Goal: Information Seeking & Learning: Check status

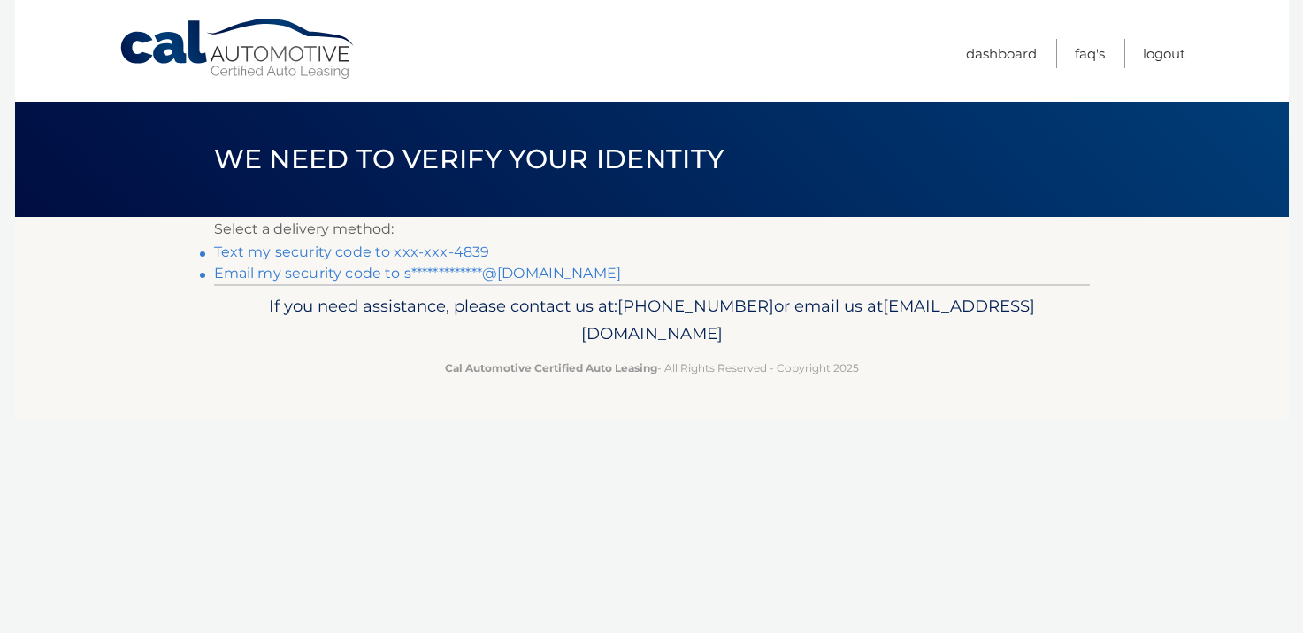
click at [434, 250] on link "Text my security code to xxx-xxx-4839" at bounding box center [352, 251] width 276 height 17
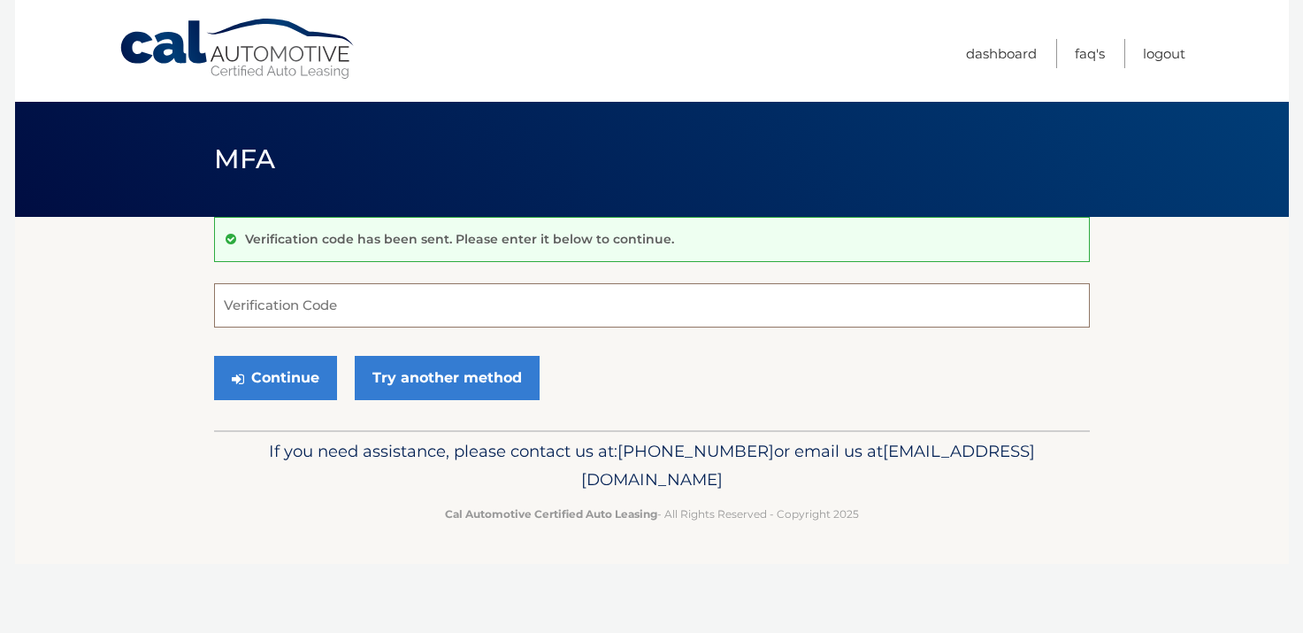
click at [394, 306] on input "Verification Code" at bounding box center [652, 305] width 876 height 44
type input "0"
type input "964775"
click at [285, 392] on button "Continue" at bounding box center [275, 378] width 123 height 44
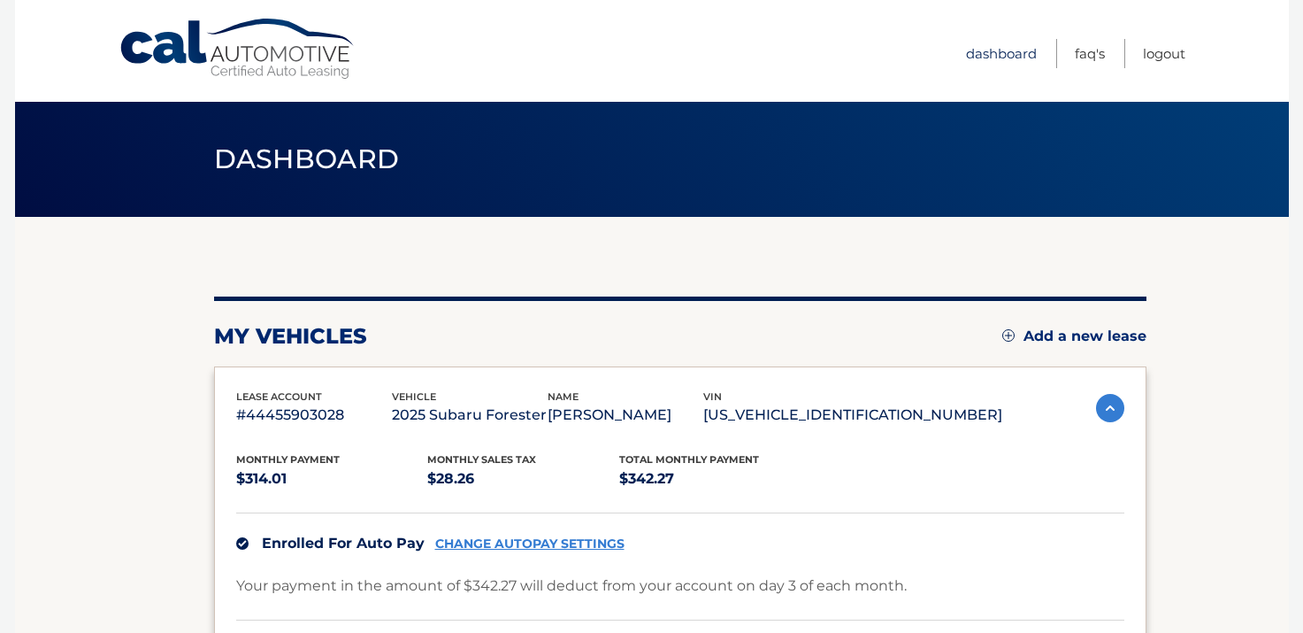
click at [985, 53] on link "Dashboard" at bounding box center [1001, 53] width 71 height 29
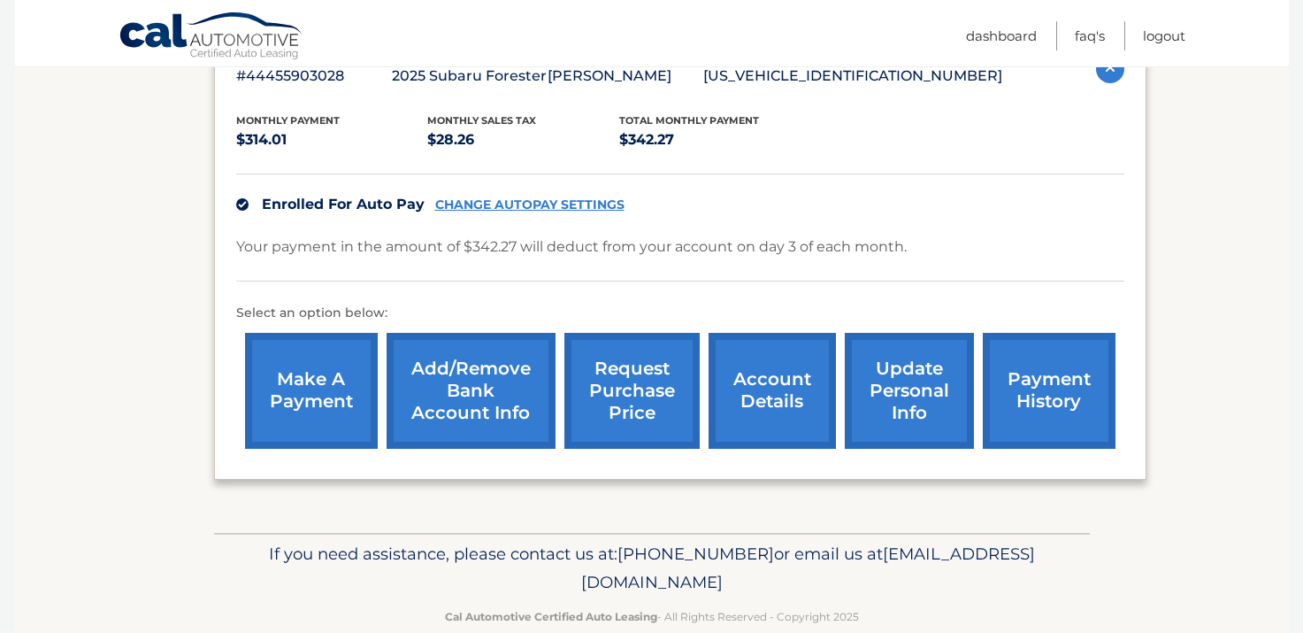
scroll to position [373, 0]
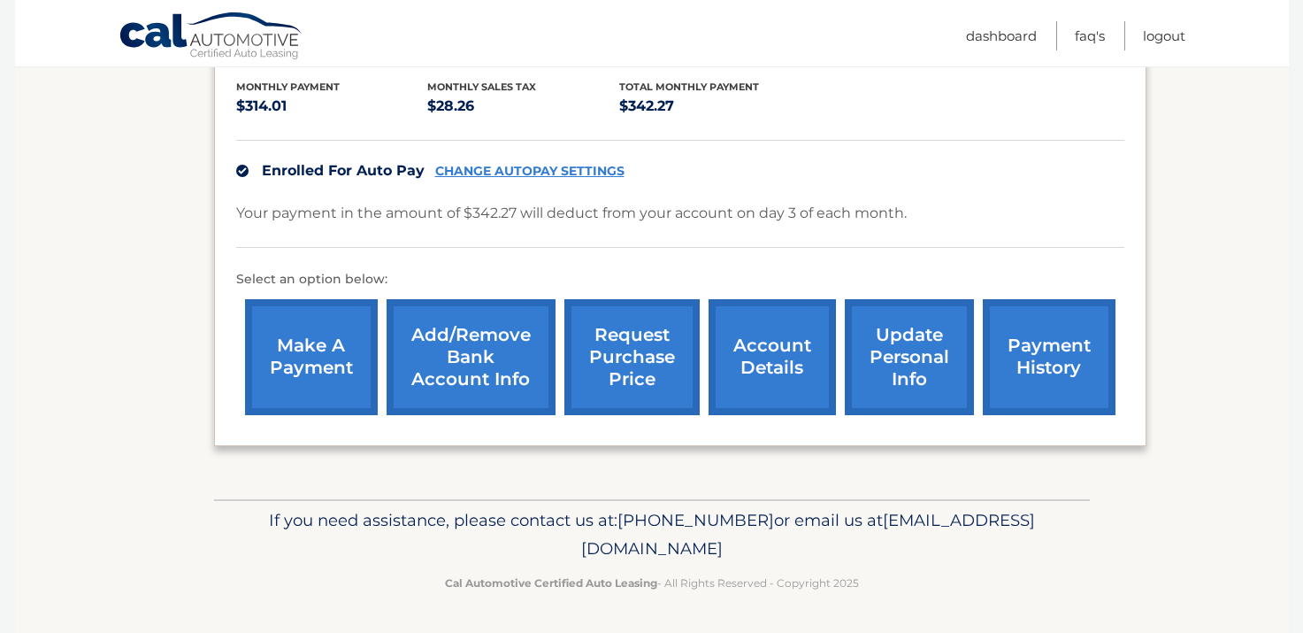
click at [753, 377] on link "account details" at bounding box center [772, 357] width 127 height 116
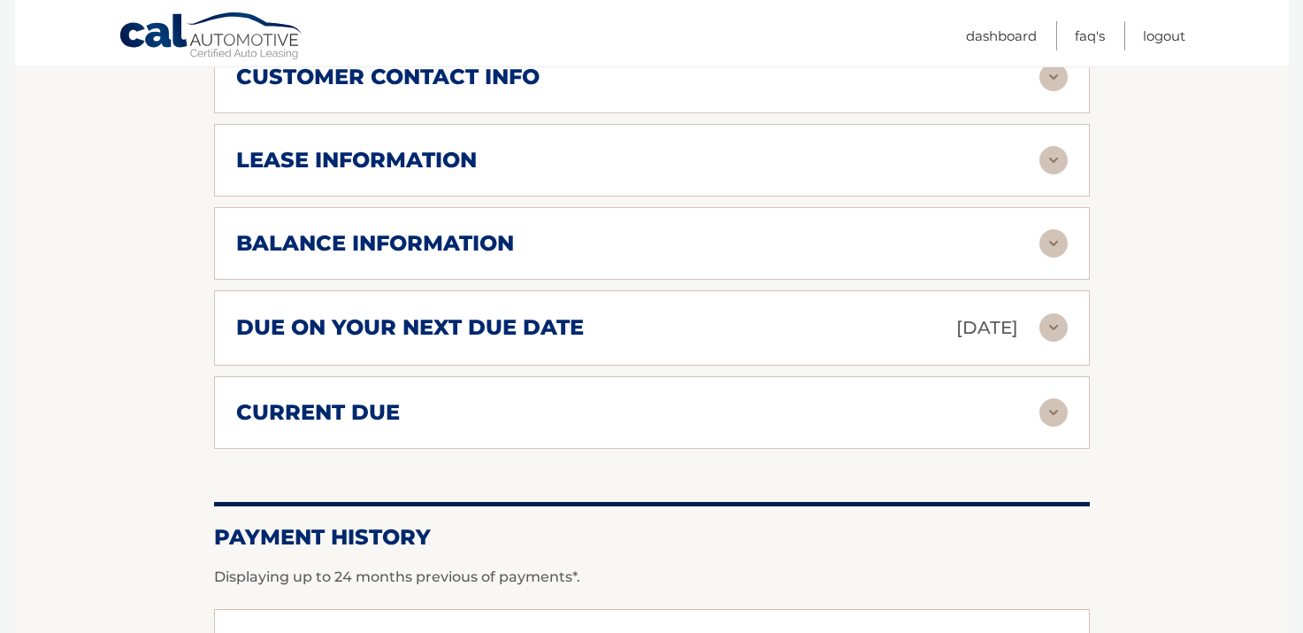
scroll to position [708, 0]
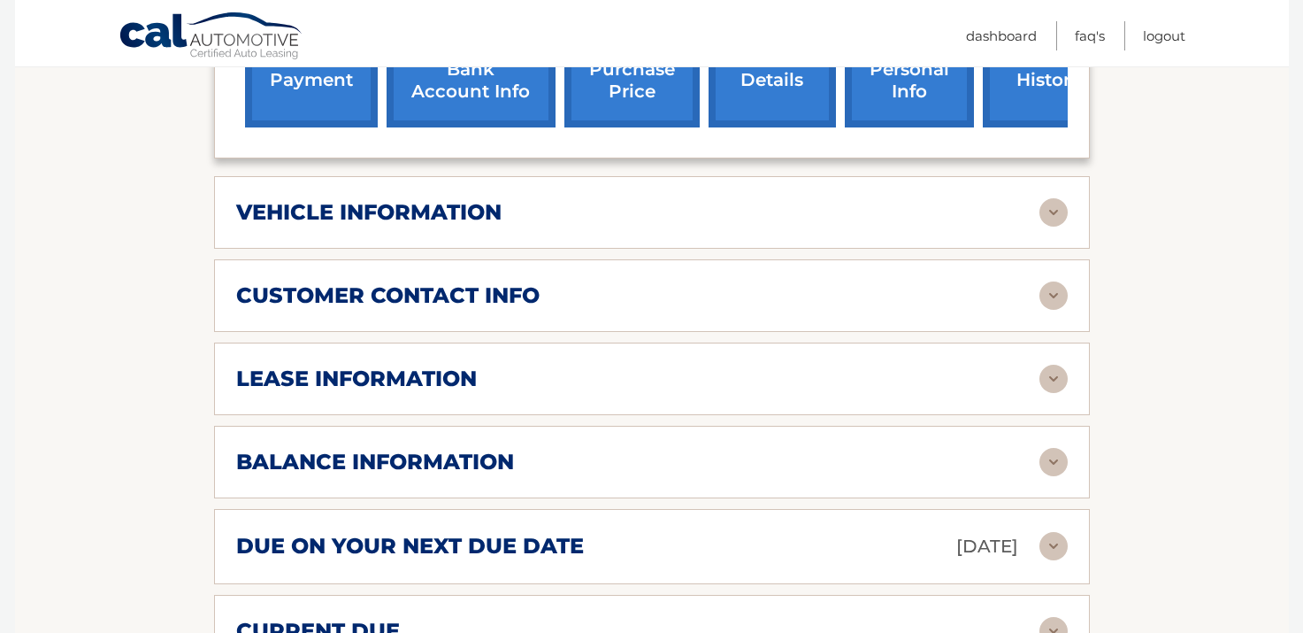
click at [557, 296] on div "customer contact info full name [PERSON_NAME] street address 1123 TIMBER TRAIL …" at bounding box center [652, 295] width 876 height 73
click at [561, 202] on div "vehicle information vehicle Year 2025 vehicle make Subaru vehicle model Foreste…" at bounding box center [652, 212] width 876 height 73
click at [484, 199] on h2 "vehicle information" at bounding box center [368, 212] width 265 height 27
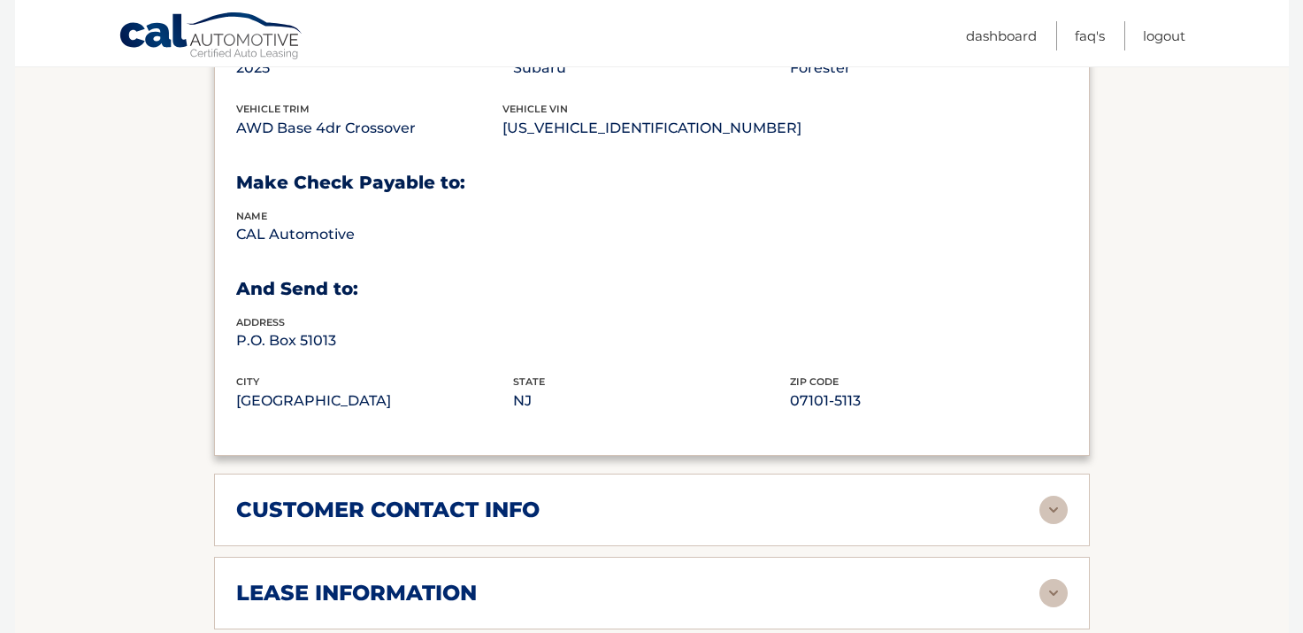
scroll to position [1049, 0]
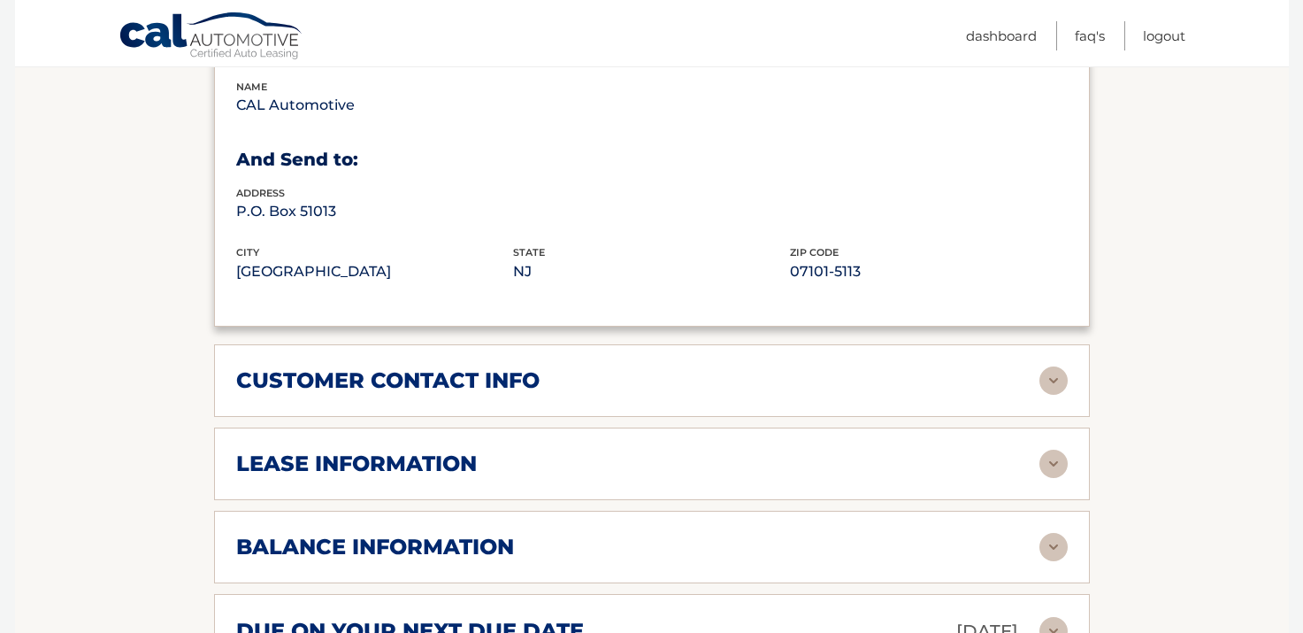
click at [453, 450] on h2 "lease information" at bounding box center [356, 463] width 241 height 27
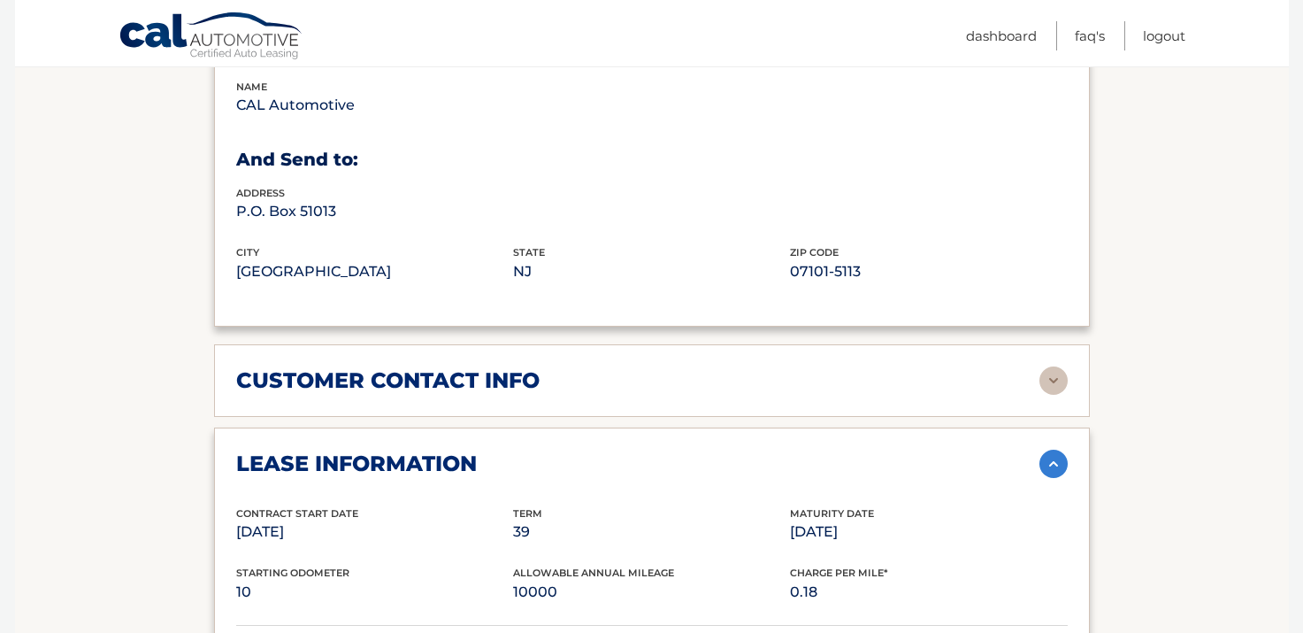
click at [453, 450] on h2 "lease information" at bounding box center [356, 463] width 241 height 27
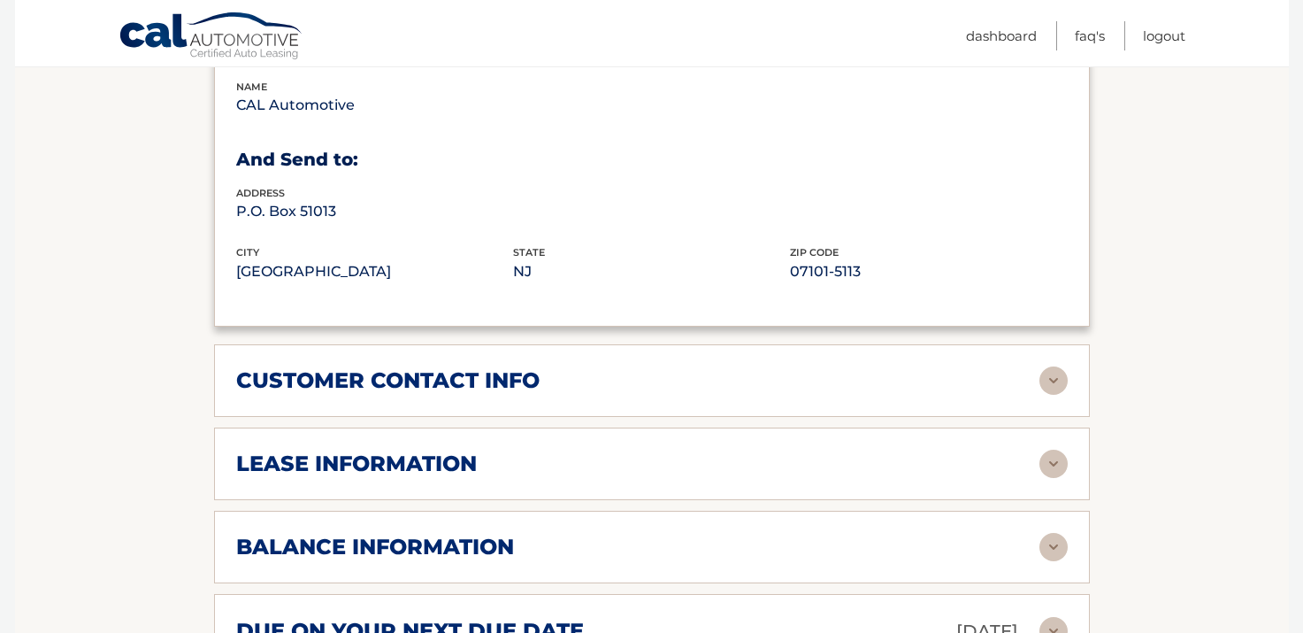
click at [453, 450] on h2 "lease information" at bounding box center [356, 463] width 241 height 27
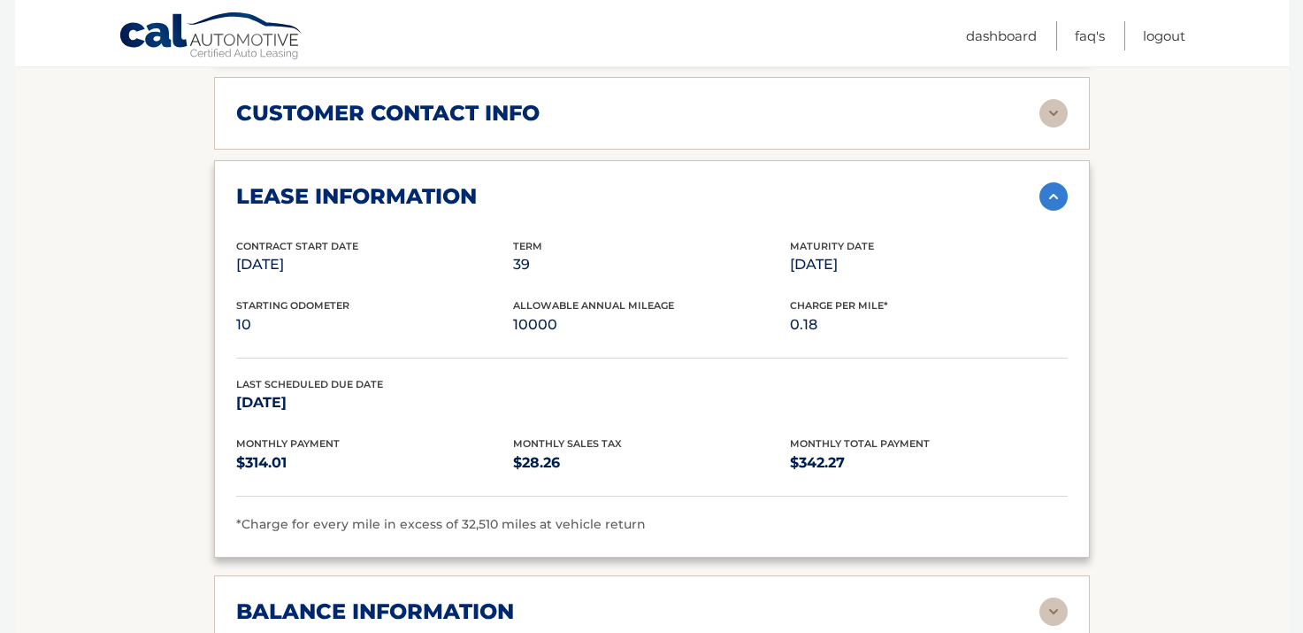
scroll to position [1343, 0]
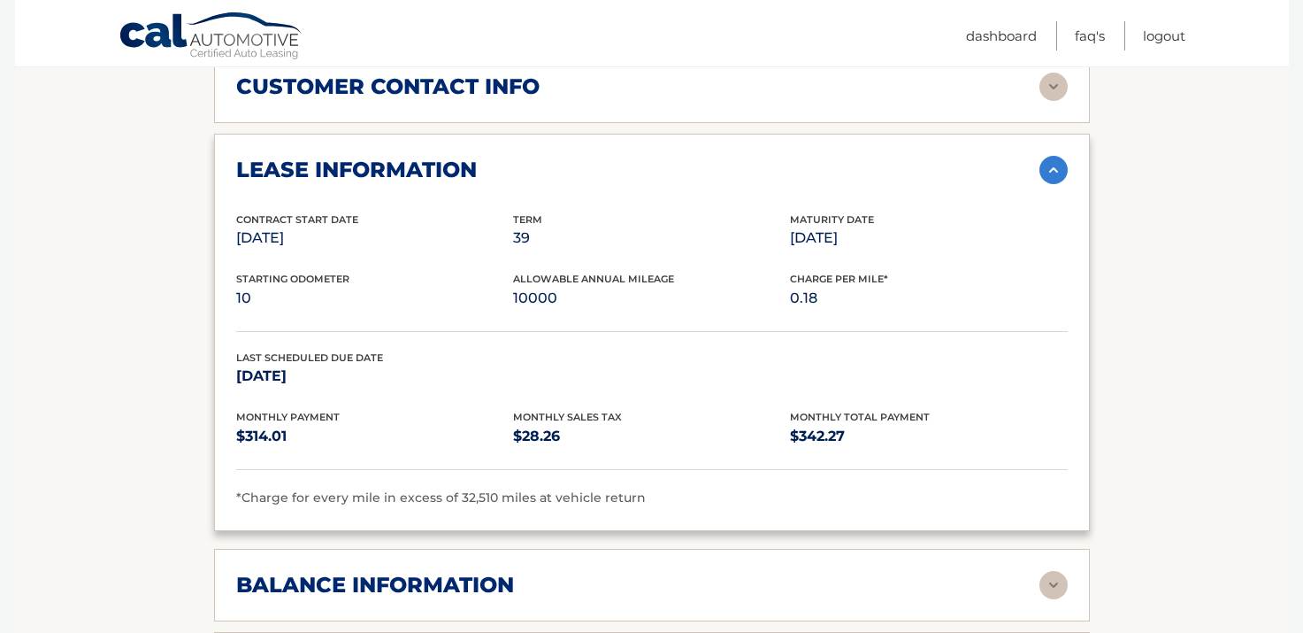
click at [446, 549] on div "balance information Payments Received 4 Payments Remaining 35 Next Payment will…" at bounding box center [652, 585] width 876 height 73
click at [448, 572] on h2 "balance information" at bounding box center [375, 585] width 278 height 27
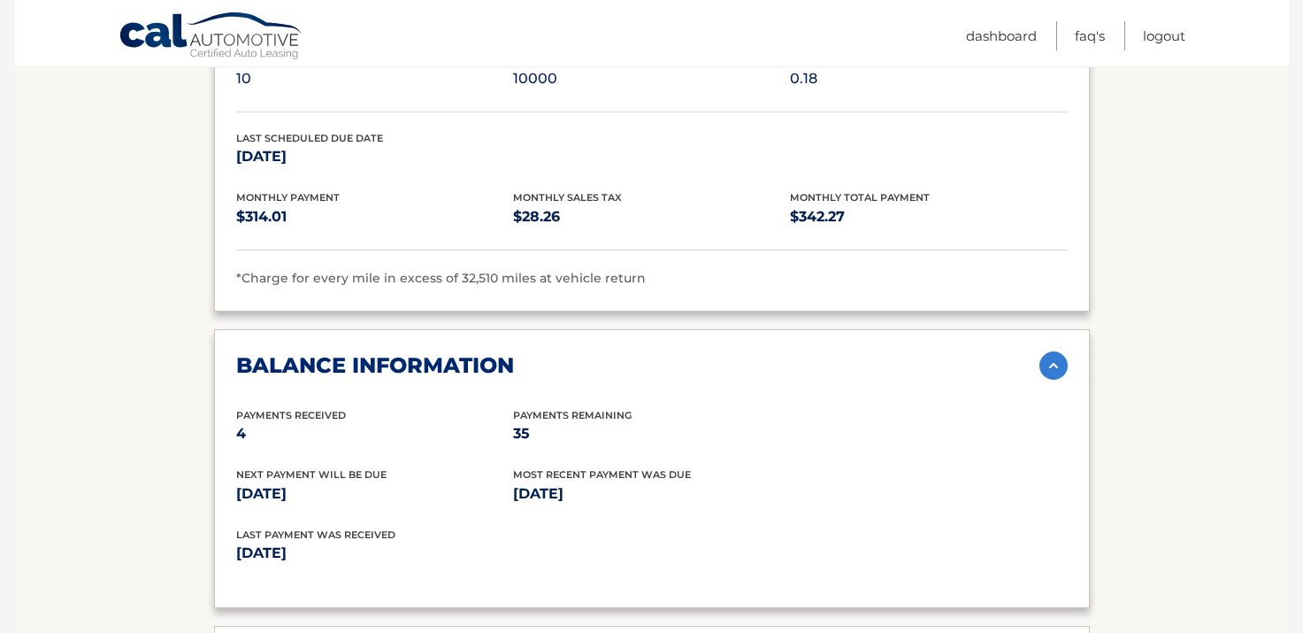
scroll to position [1594, 0]
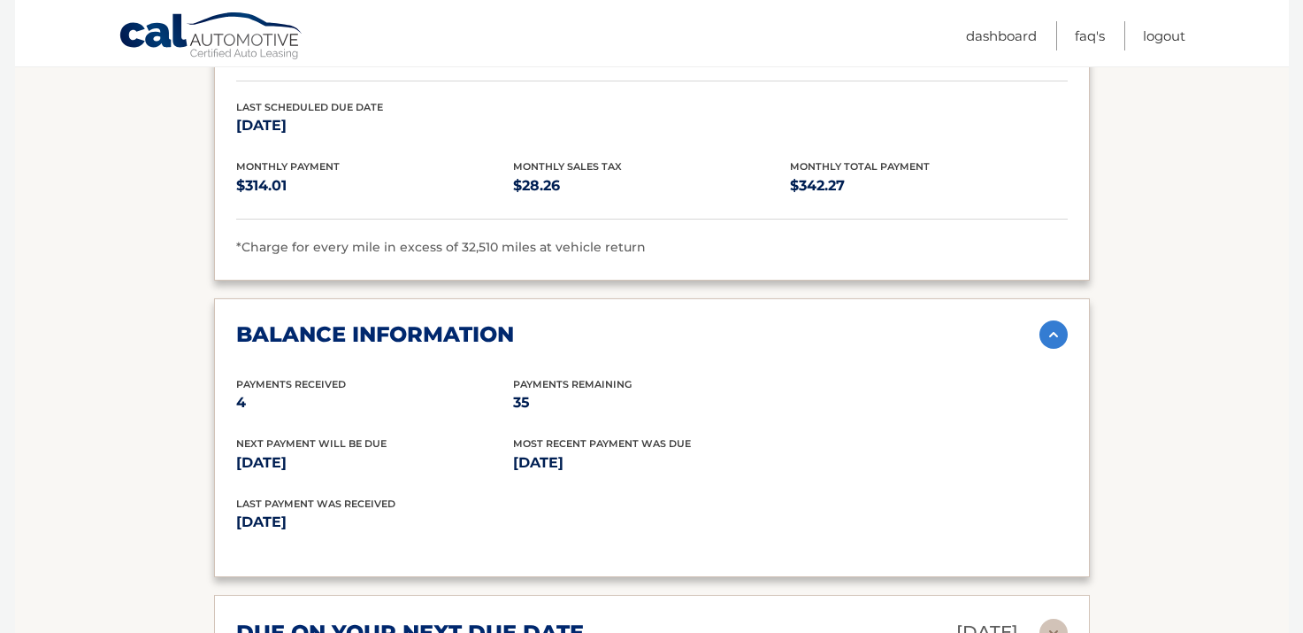
click at [472, 321] on h2 "balance information" at bounding box center [375, 334] width 278 height 27
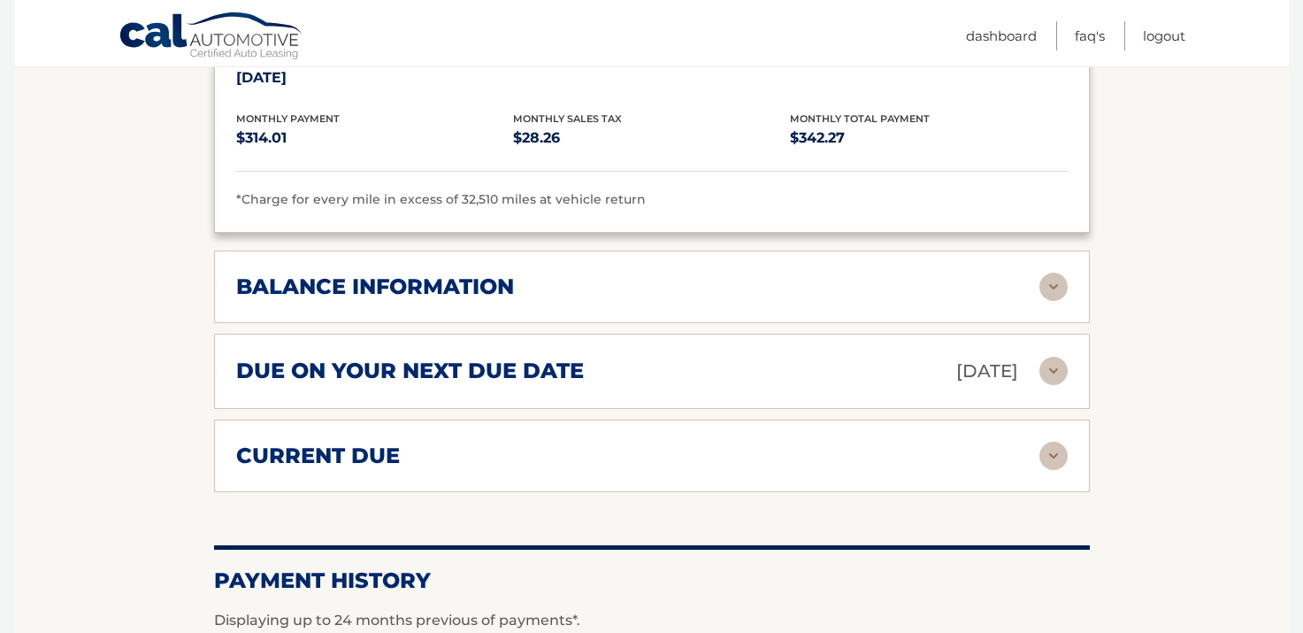
scroll to position [1649, 0]
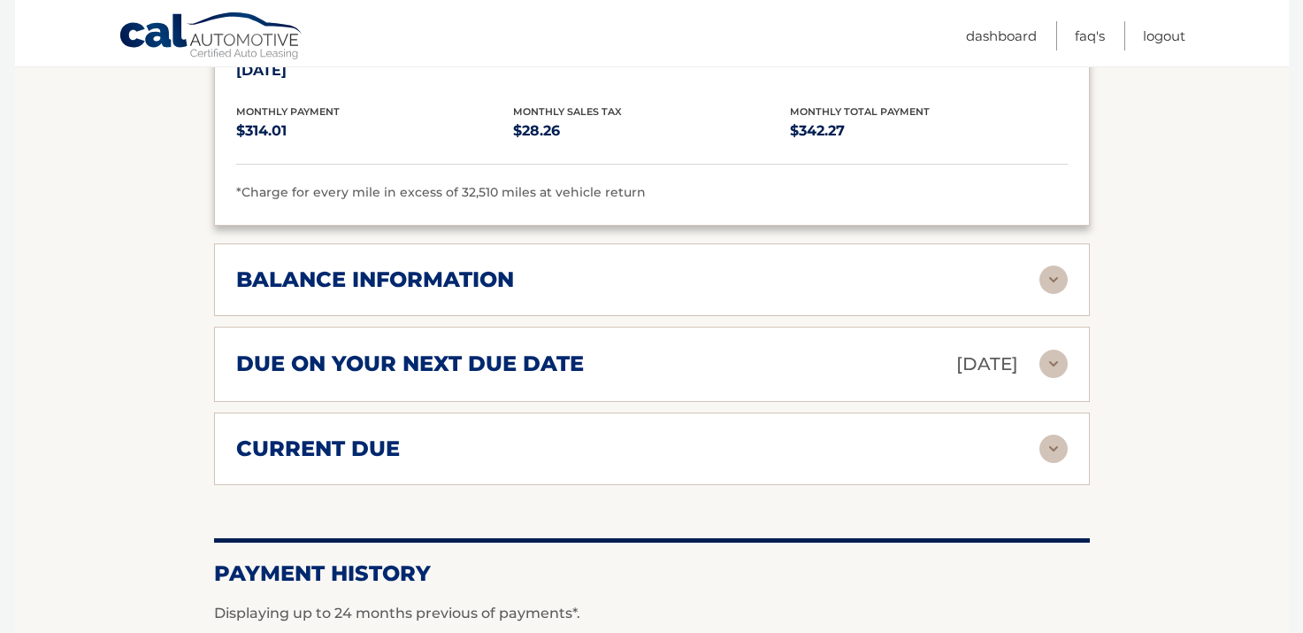
click at [473, 350] on h2 "due on your next due date" at bounding box center [410, 363] width 348 height 27
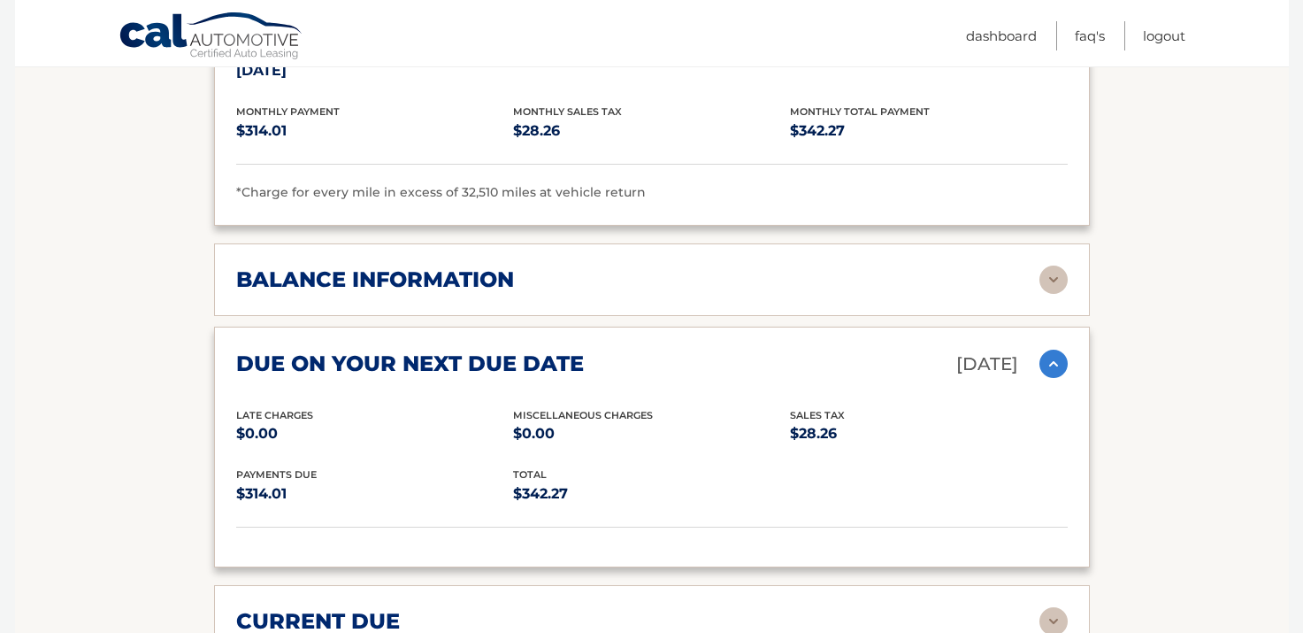
click at [473, 350] on h2 "due on your next due date" at bounding box center [410, 363] width 348 height 27
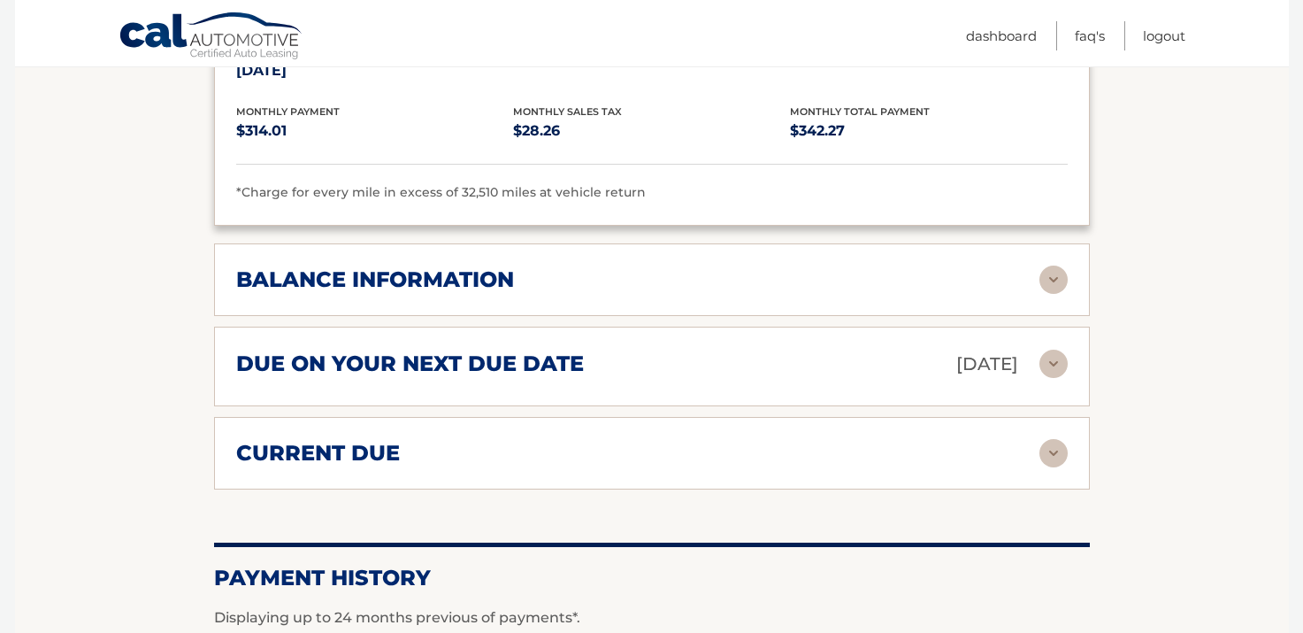
click at [473, 266] on h2 "balance information" at bounding box center [375, 279] width 278 height 27
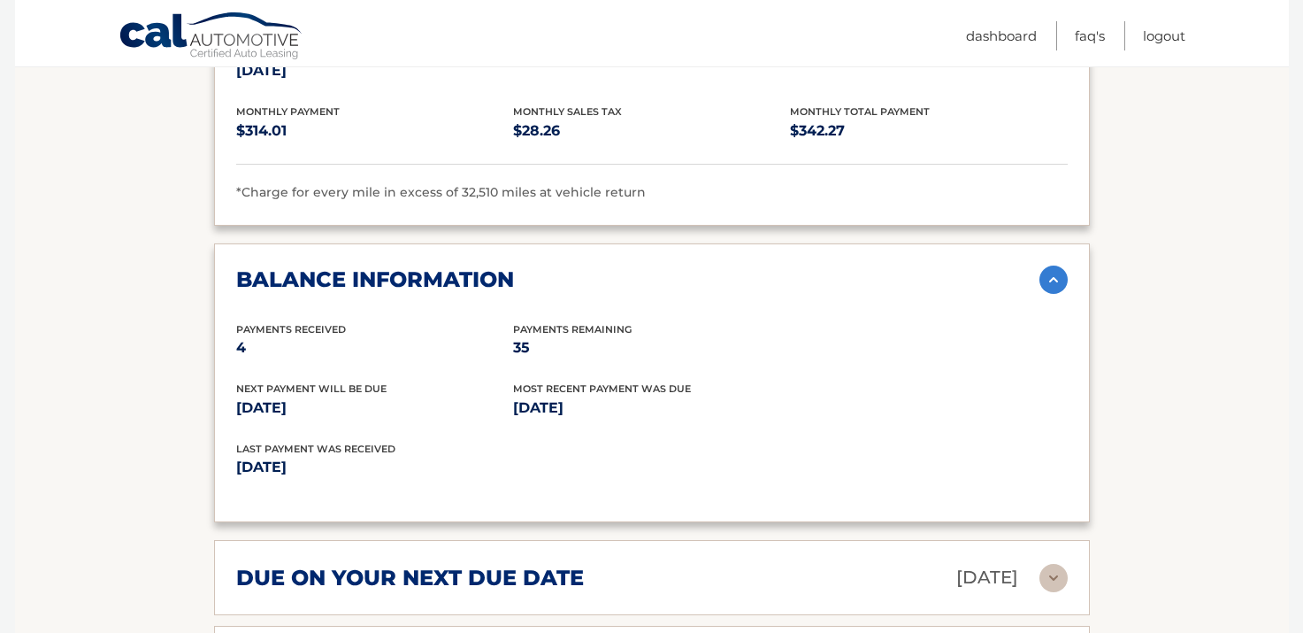
click at [473, 266] on h2 "balance information" at bounding box center [375, 279] width 278 height 27
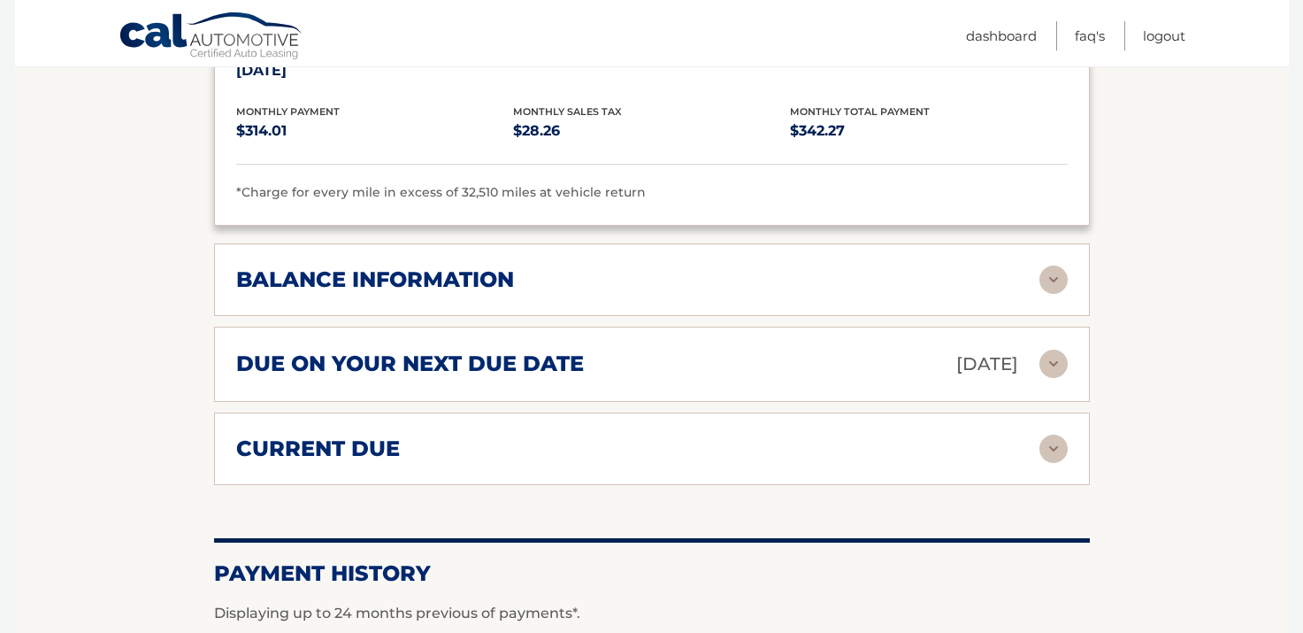
click at [444, 435] on div "current due" at bounding box center [637, 448] width 803 height 27
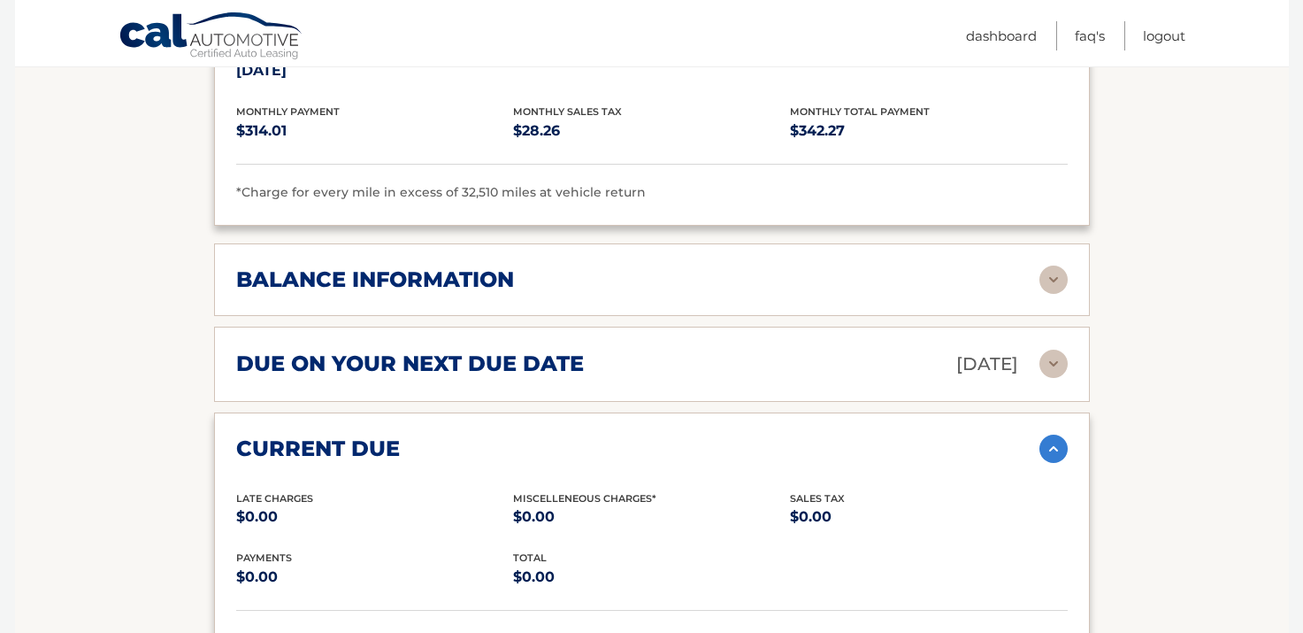
click at [444, 435] on div "current due" at bounding box center [637, 448] width 803 height 27
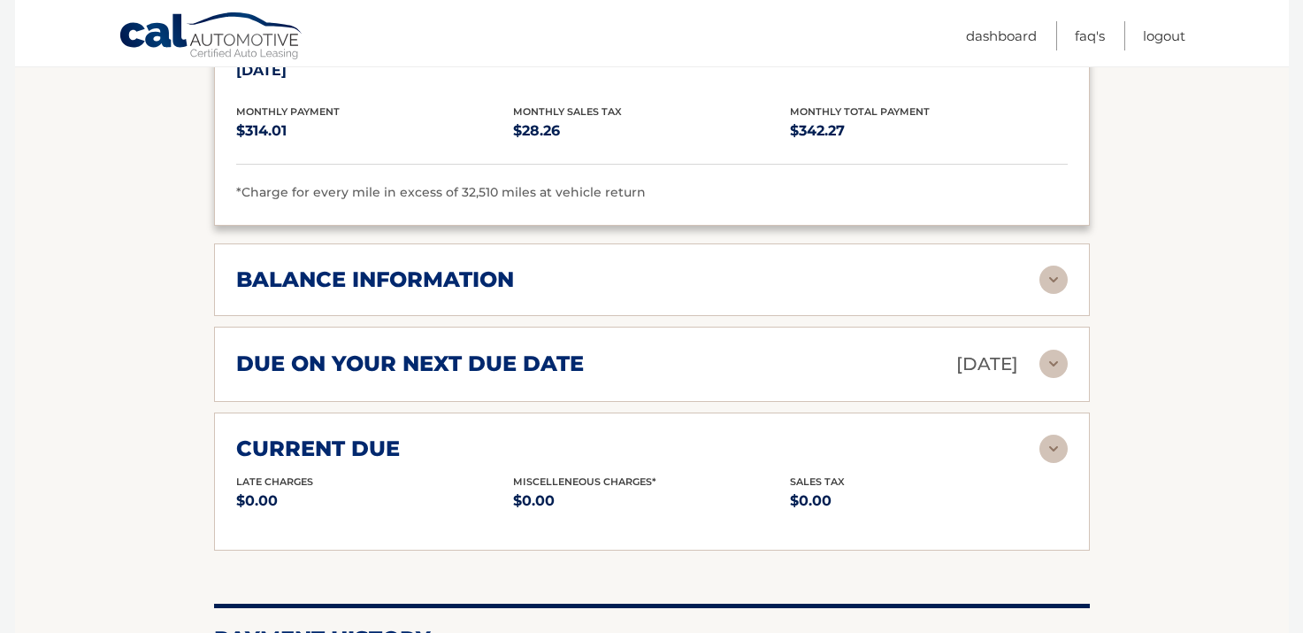
click at [455, 350] on h2 "due on your next due date" at bounding box center [410, 363] width 348 height 27
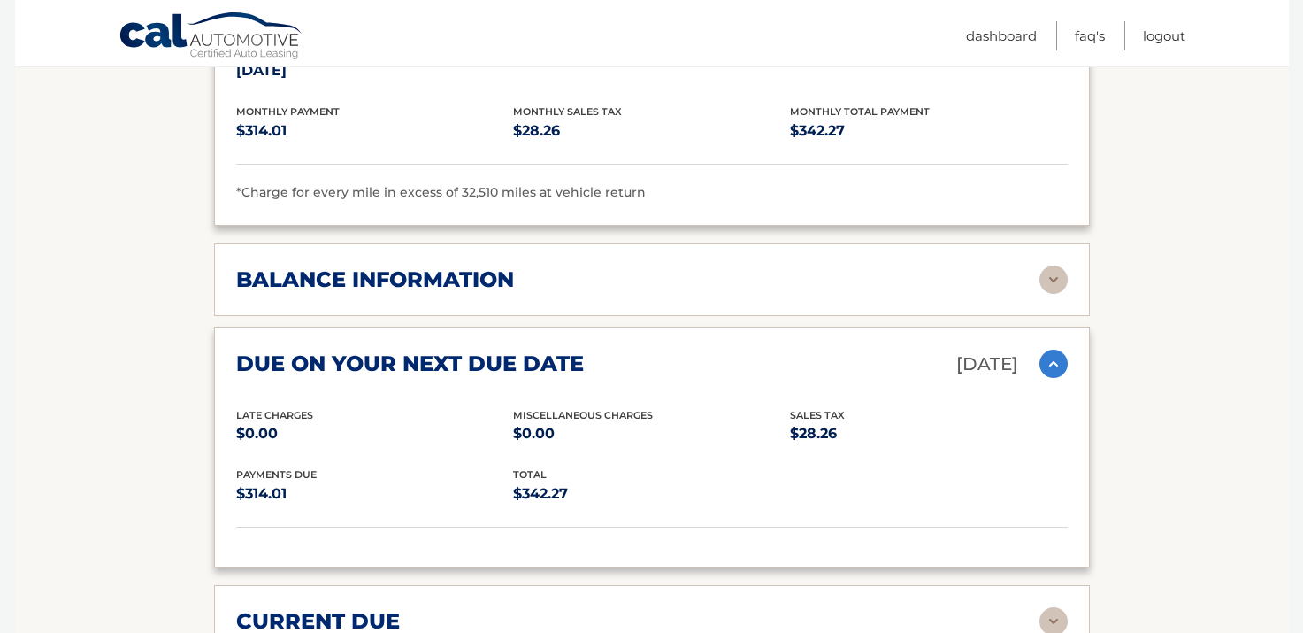
click at [455, 350] on h2 "due on your next due date" at bounding box center [410, 363] width 348 height 27
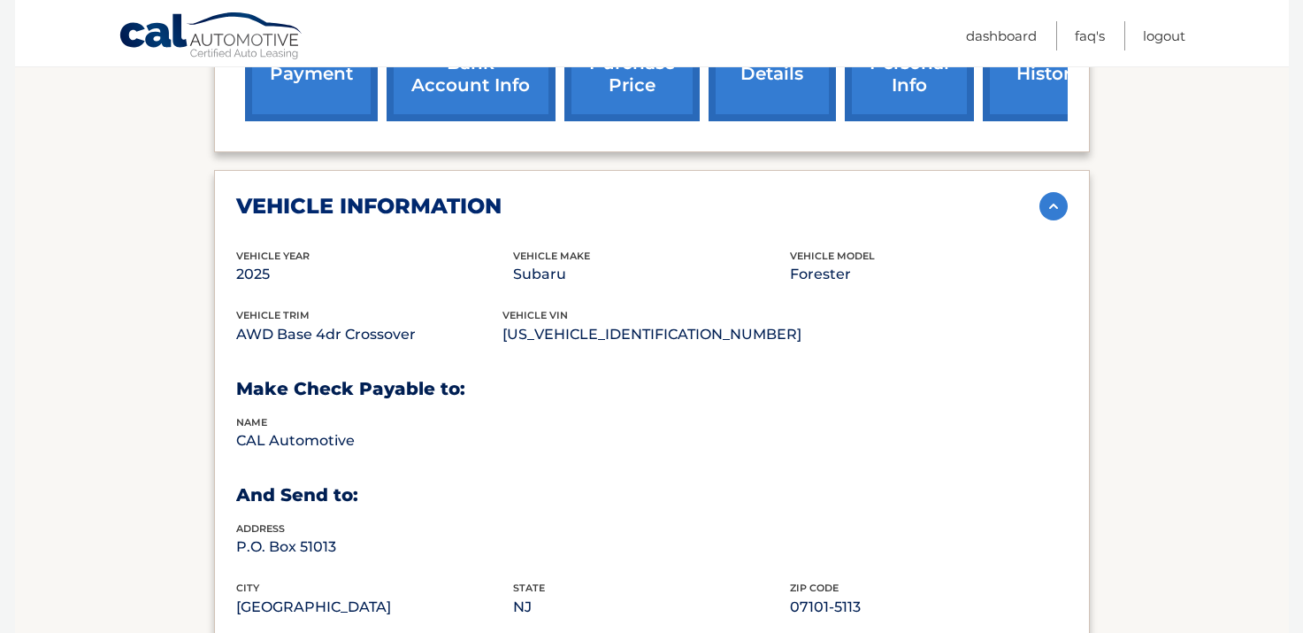
scroll to position [257, 0]
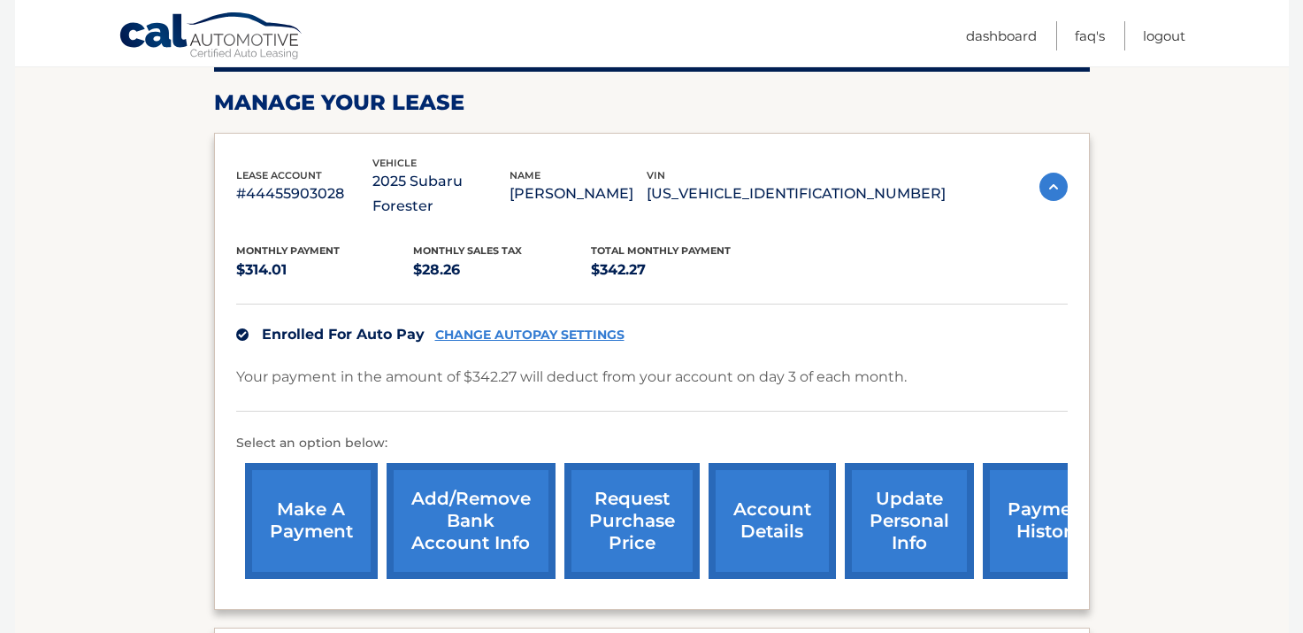
click at [623, 504] on link "request purchase price" at bounding box center [632, 521] width 135 height 116
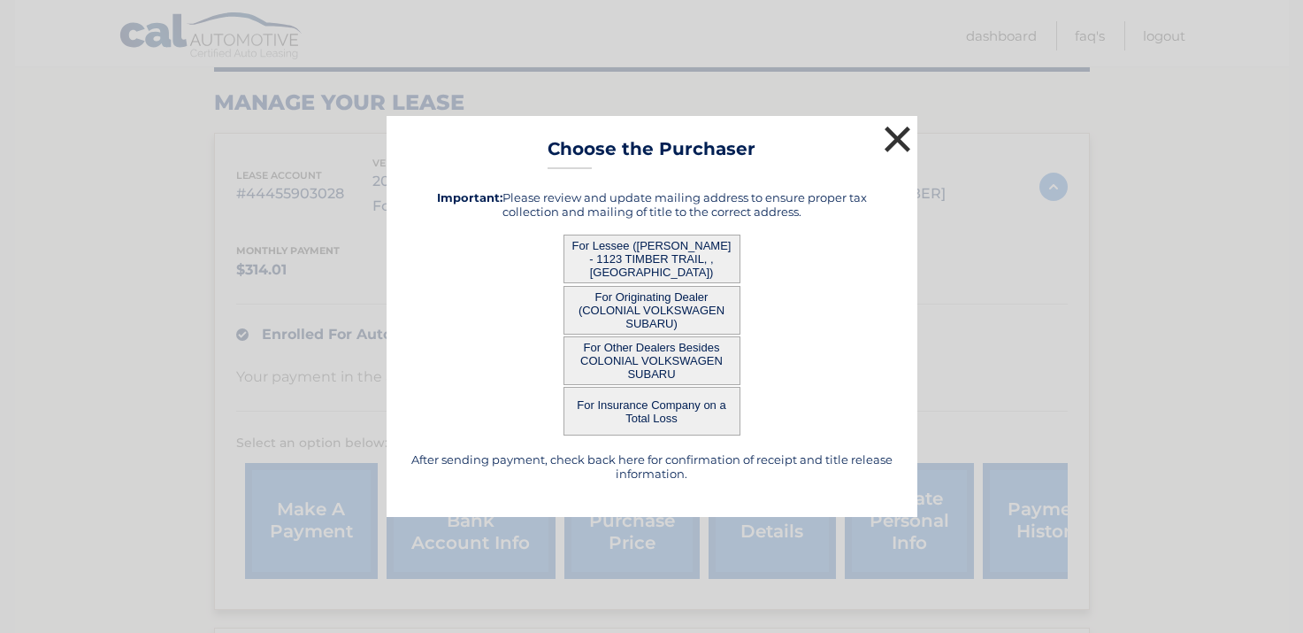
click at [899, 139] on button "×" at bounding box center [897, 138] width 35 height 35
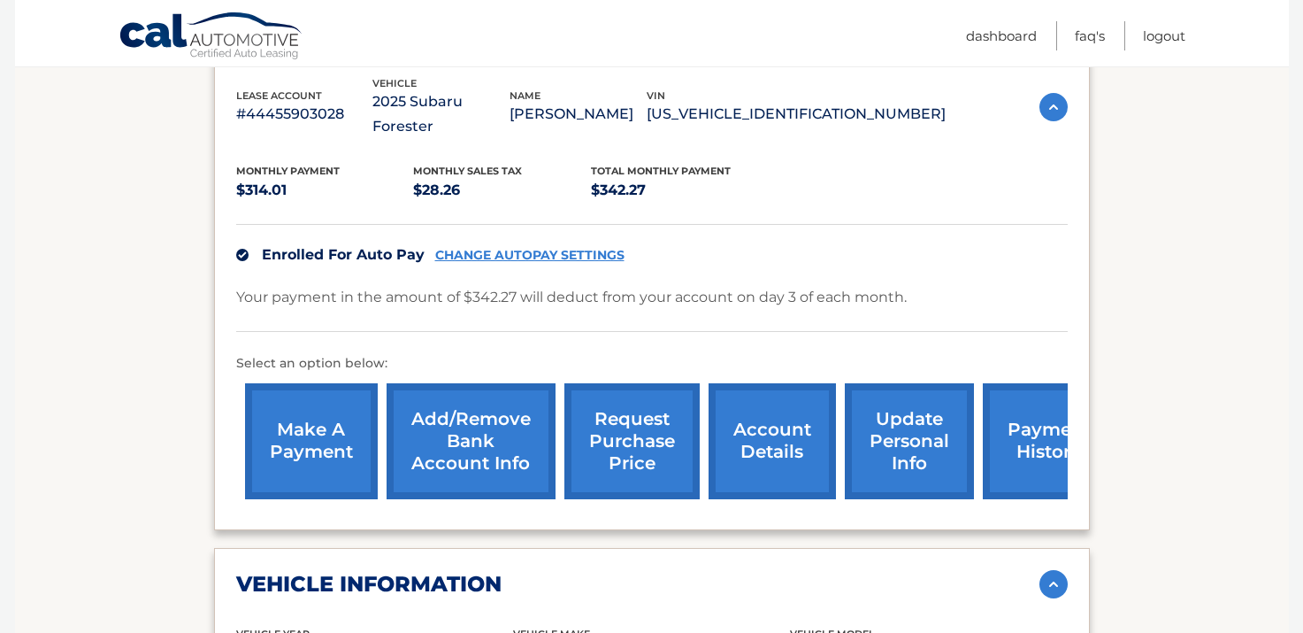
scroll to position [0, 0]
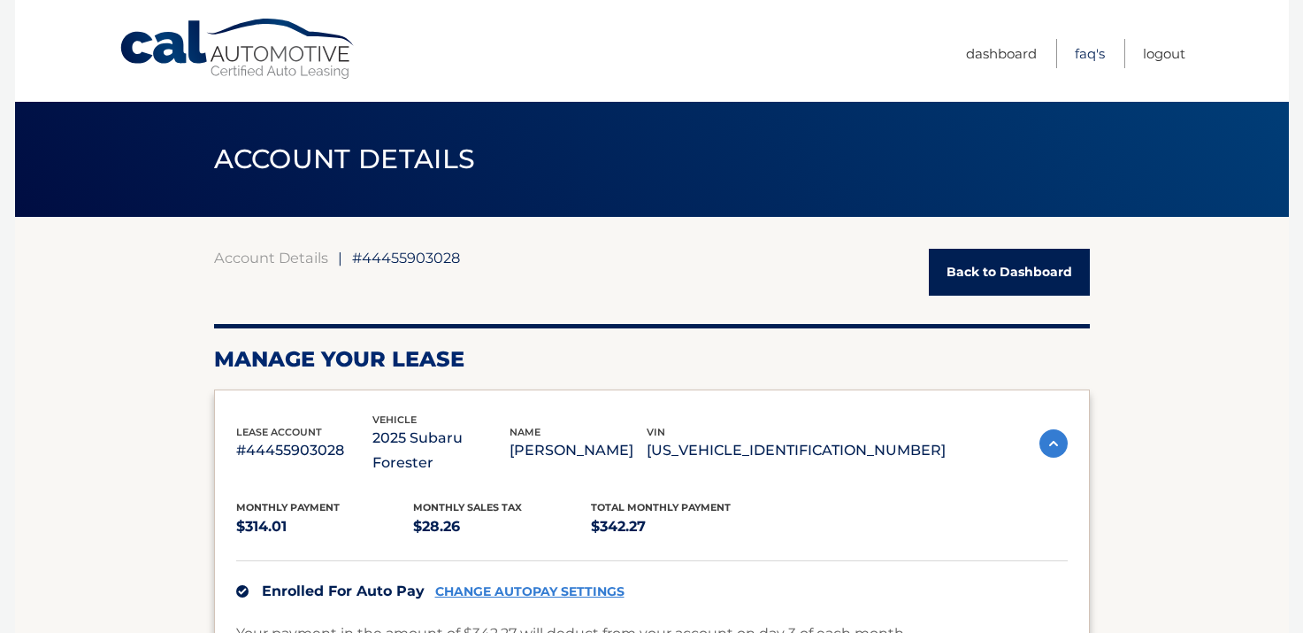
click at [1100, 56] on link "FAQ's" at bounding box center [1090, 53] width 30 height 29
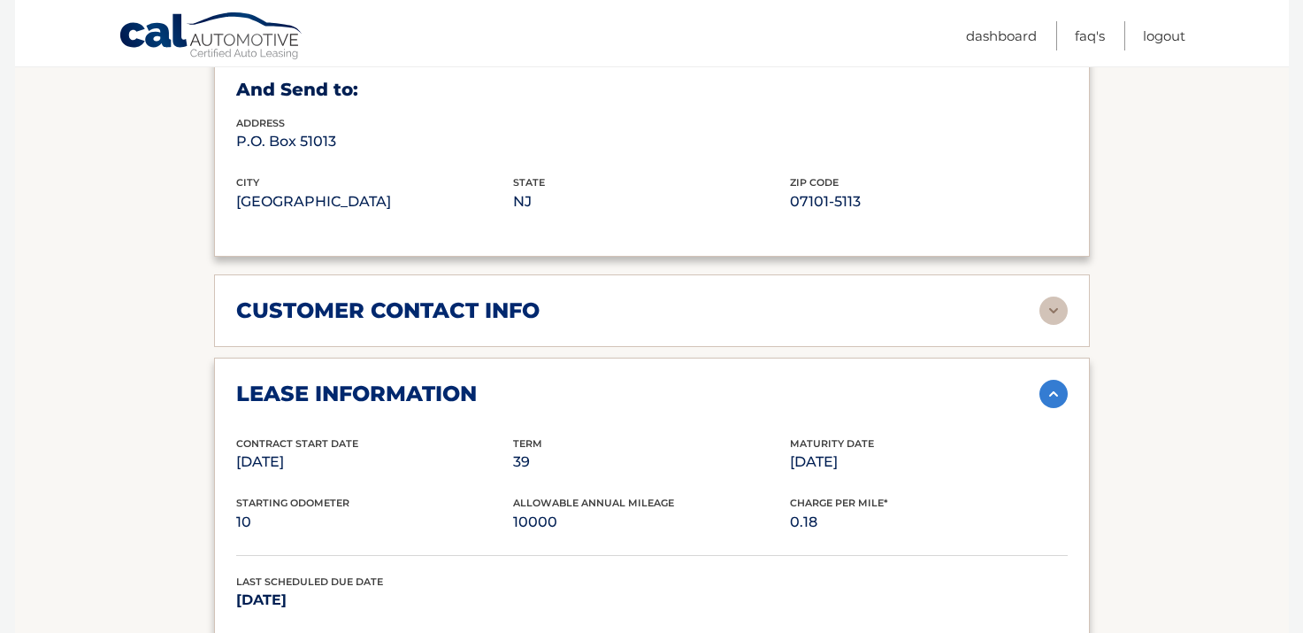
scroll to position [1149, 0]
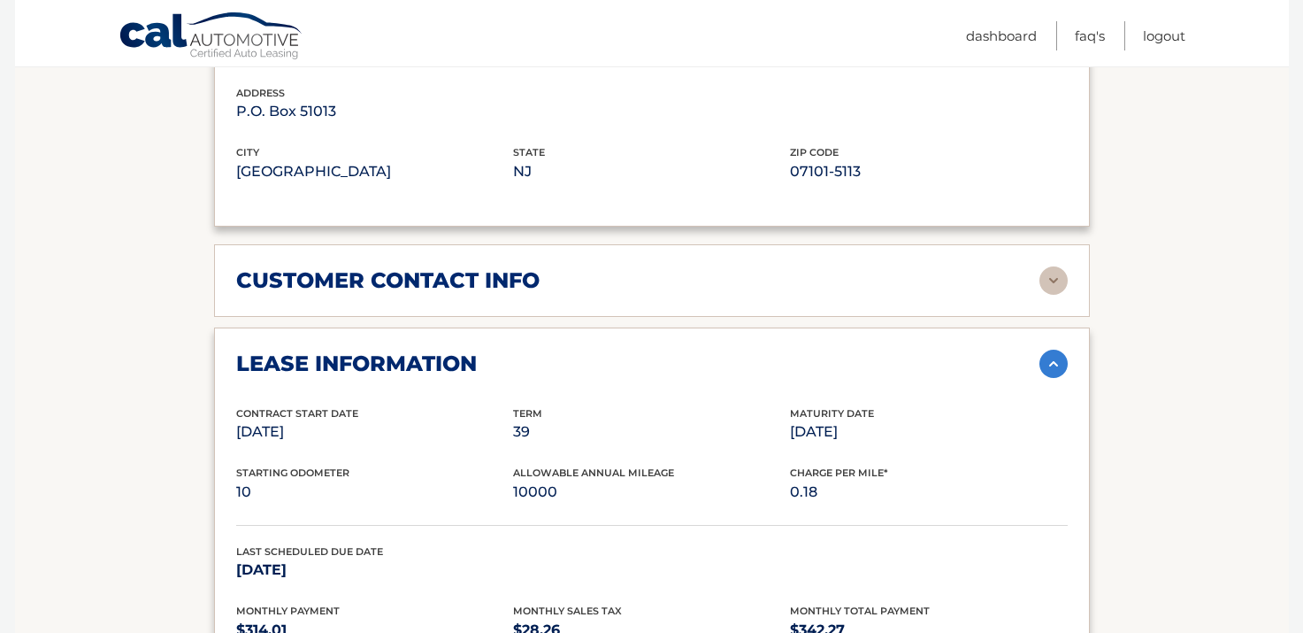
click at [1050, 350] on img at bounding box center [1054, 364] width 28 height 28
